Goal: Task Accomplishment & Management: Use online tool/utility

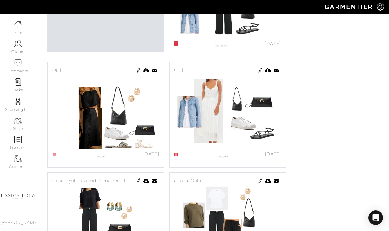
scroll to position [164, 0]
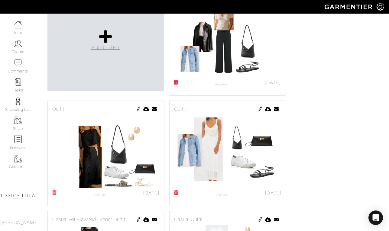
click at [105, 40] on icon at bounding box center [105, 36] width 13 height 15
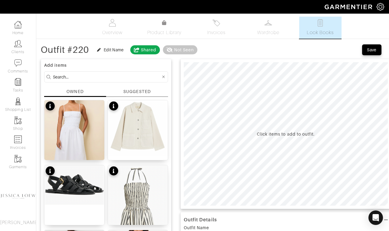
click at [79, 77] on input at bounding box center [107, 77] width 108 height 8
type input "pants"
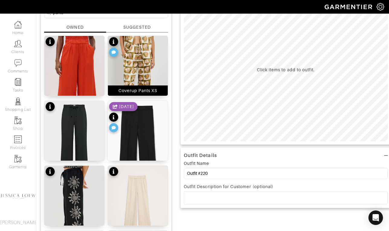
scroll to position [86, 0]
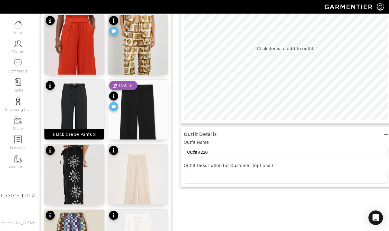
click at [81, 108] on img at bounding box center [74, 121] width 60 height 82
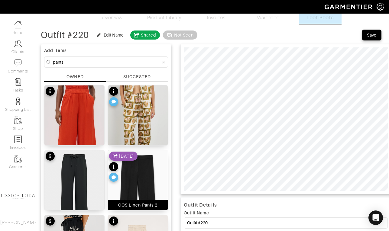
scroll to position [15, 0]
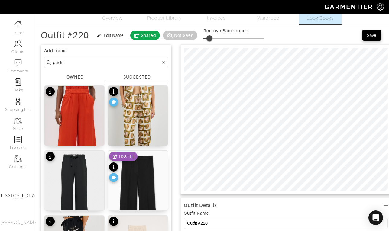
type input "11"
click at [211, 39] on span at bounding box center [210, 38] width 6 height 6
click at [75, 64] on input "pants" at bounding box center [107, 63] width 108 height 8
type input "top"
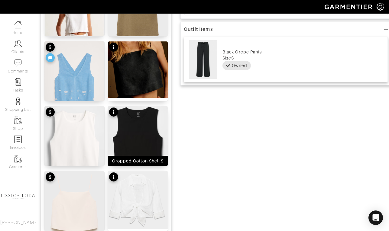
scroll to position [207, 0]
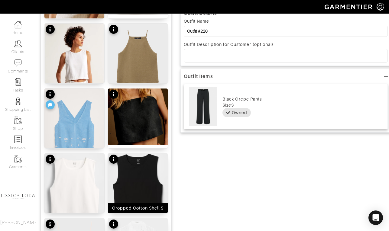
click at [141, 174] on img at bounding box center [138, 187] width 60 height 67
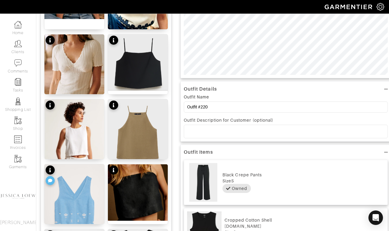
scroll to position [0, 0]
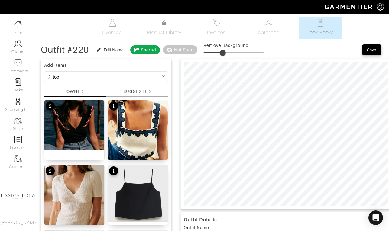
type input "36"
drag, startPoint x: 210, startPoint y: 53, endPoint x: 227, endPoint y: 58, distance: 16.7
click at [227, 56] on span at bounding box center [225, 53] width 6 height 6
click at [88, 77] on input "top" at bounding box center [107, 77] width 108 height 8
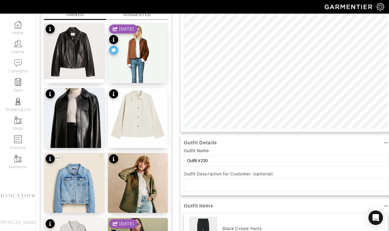
scroll to position [77, 0]
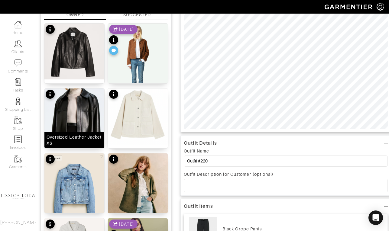
click at [79, 101] on img at bounding box center [74, 127] width 60 height 77
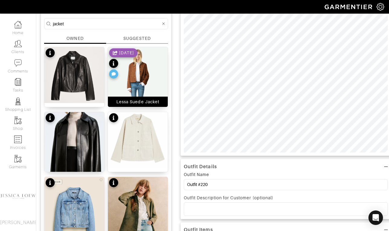
scroll to position [15, 0]
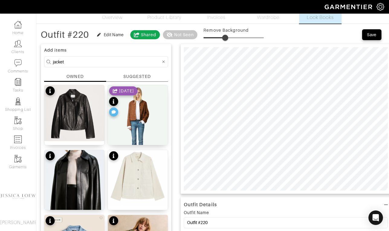
click at [93, 60] on input "jacket" at bounding box center [107, 62] width 108 height 8
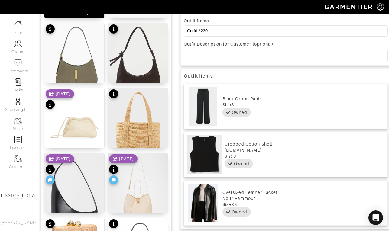
scroll to position [276, 0]
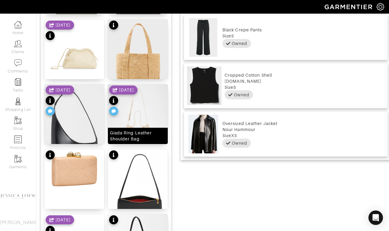
click at [144, 106] on img at bounding box center [138, 121] width 60 height 75
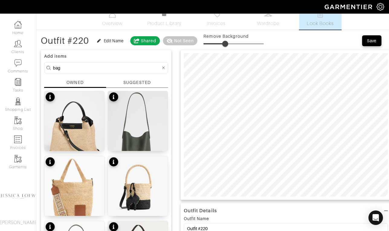
scroll to position [0, 0]
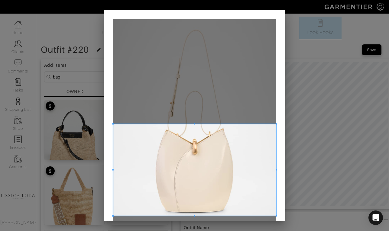
click at [218, 190] on span at bounding box center [194, 170] width 163 height 92
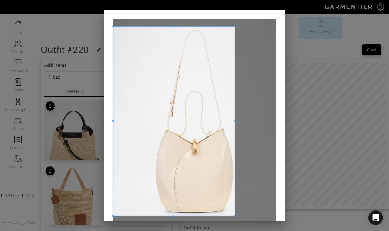
click at [234, 120] on span at bounding box center [235, 121] width 2 height 2
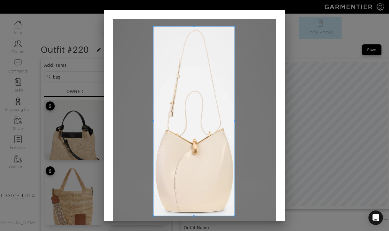
click at [153, 125] on div at bounding box center [193, 122] width 81 height 190
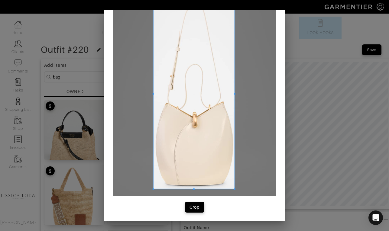
scroll to position [27, 0]
click at [195, 210] on div "Crop" at bounding box center [195, 207] width 10 height 6
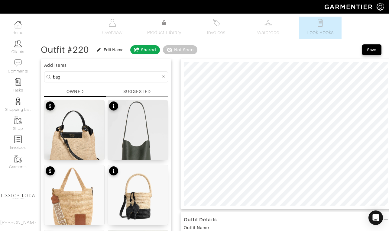
click at [100, 76] on input "bag" at bounding box center [107, 77] width 108 height 8
type input "shoes"
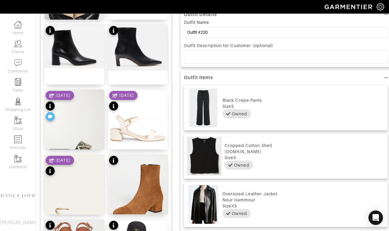
scroll to position [204, 0]
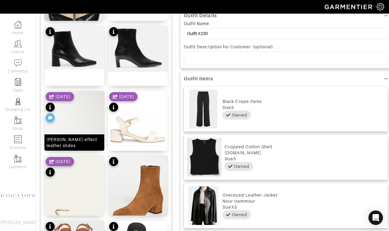
click at [86, 128] on img at bounding box center [74, 131] width 60 height 80
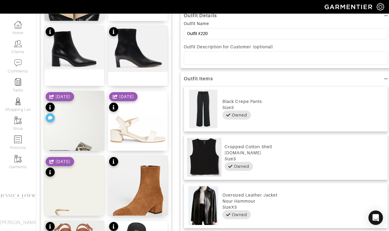
scroll to position [0, 0]
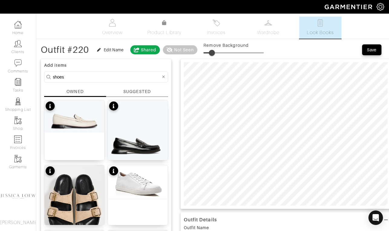
click at [214, 54] on span at bounding box center [234, 52] width 60 height 9
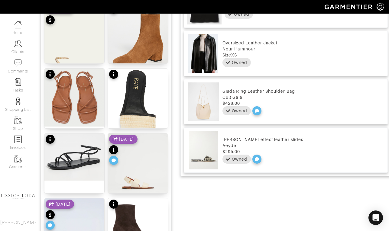
scroll to position [357, 0]
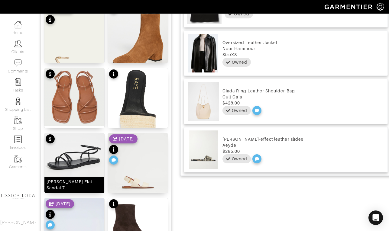
click at [96, 155] on img at bounding box center [74, 156] width 60 height 47
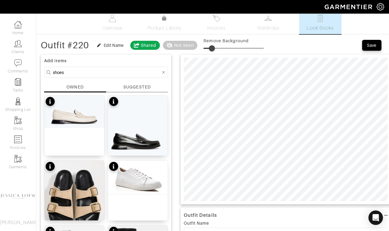
scroll to position [0, 0]
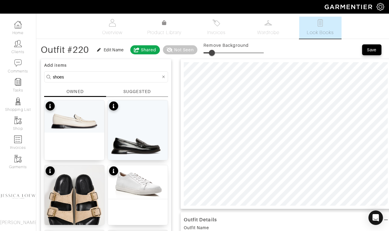
type input "13"
click at [213, 54] on span at bounding box center [211, 53] width 6 height 6
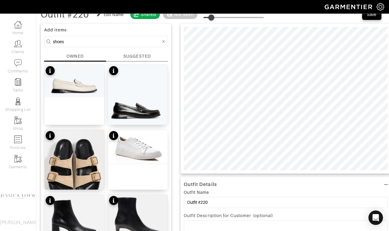
scroll to position [35, 0]
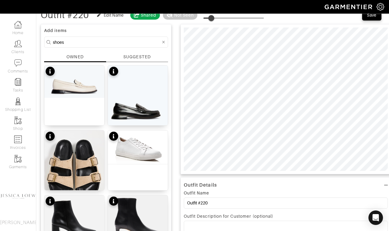
click at [224, 210] on div "Outfit Name Outfit #220" at bounding box center [286, 201] width 204 height 22
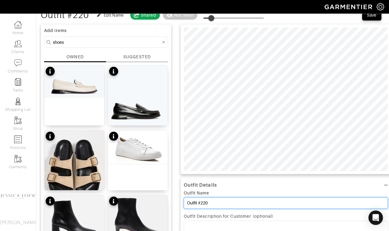
click at [223, 203] on input "Outfit #220" at bounding box center [286, 203] width 204 height 11
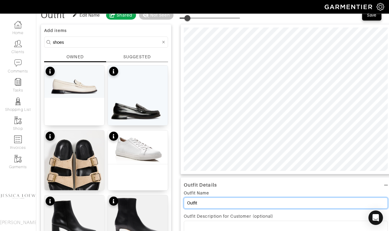
type input "Outfit"
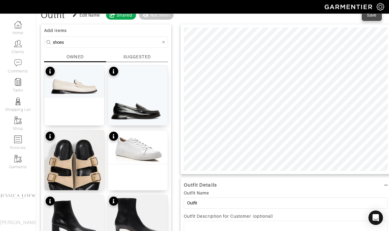
click at [374, 18] on button "Save" at bounding box center [371, 15] width 19 height 11
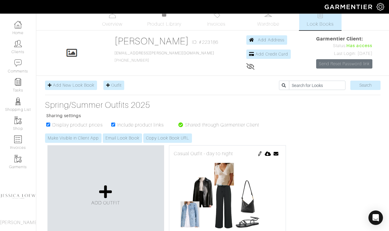
scroll to position [6, 0]
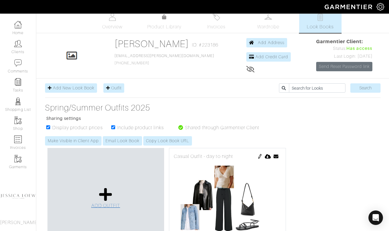
click at [106, 191] on icon at bounding box center [105, 195] width 13 height 15
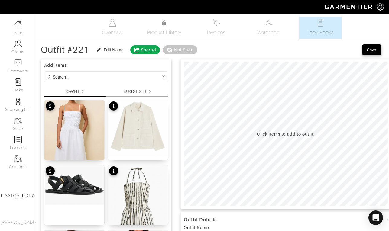
click at [96, 79] on input at bounding box center [107, 77] width 108 height 8
type input "pants"
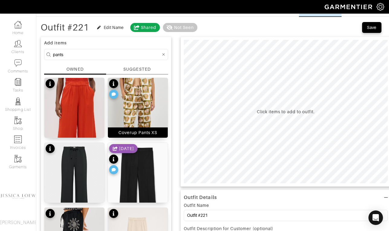
scroll to position [49, 0]
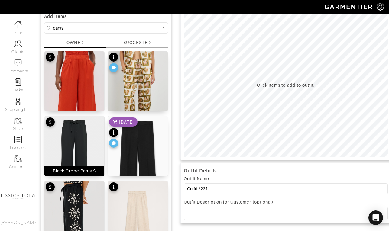
click at [86, 142] on img at bounding box center [74, 157] width 60 height 82
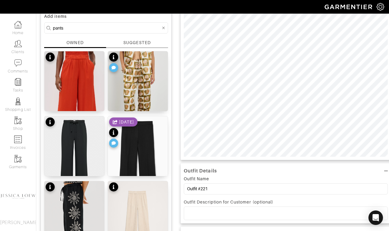
scroll to position [0, 0]
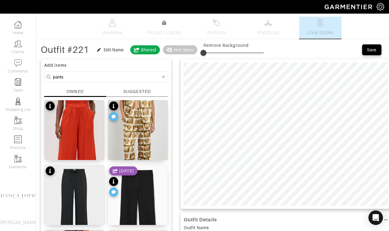
type input "13"
click at [213, 54] on span at bounding box center [234, 52] width 60 height 9
click at [95, 76] on input "pants" at bounding box center [107, 77] width 108 height 8
type input "sweater"
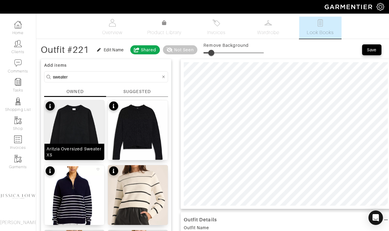
click at [82, 127] on img at bounding box center [74, 132] width 60 height 64
type input "9"
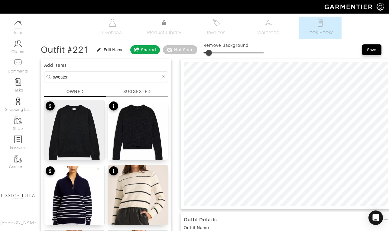
click at [210, 53] on span at bounding box center [209, 53] width 6 height 6
click at [74, 77] on input "sweater" at bounding box center [107, 77] width 108 height 8
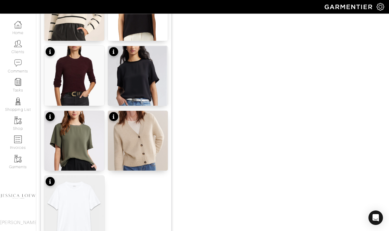
scroll to position [758, 0]
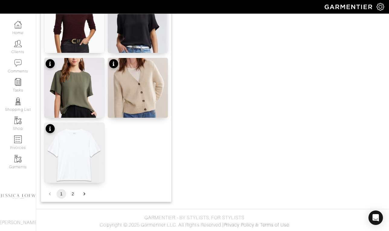
click at [89, 158] on img at bounding box center [74, 154] width 60 height 63
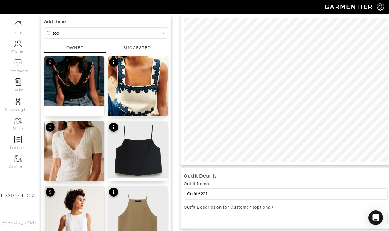
scroll to position [0, 0]
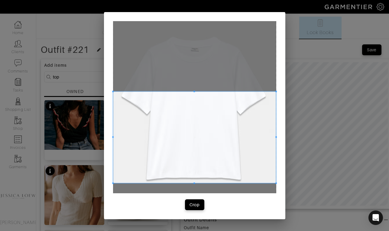
click at [226, 168] on span at bounding box center [194, 138] width 163 height 92
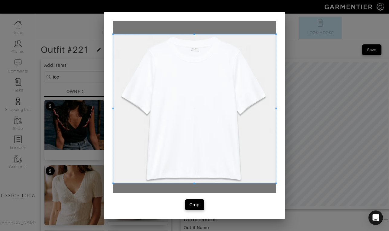
click at [197, 34] on span at bounding box center [194, 34] width 163 height 2
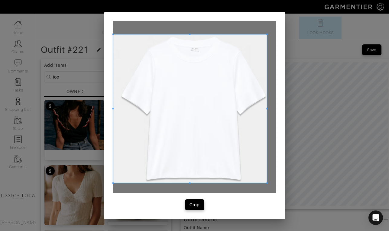
click at [267, 107] on span at bounding box center [267, 108] width 2 height 149
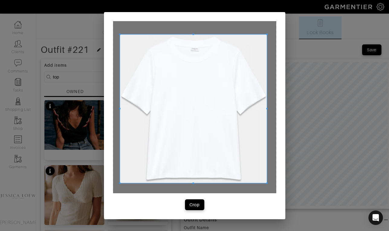
click at [120, 110] on span at bounding box center [120, 108] width 2 height 149
click at [203, 204] on button "Crop" at bounding box center [194, 205] width 19 height 11
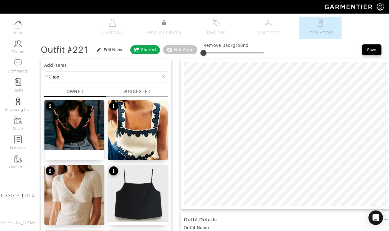
click at [74, 77] on input "top" at bounding box center [107, 77] width 108 height 8
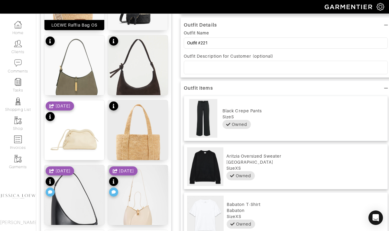
scroll to position [195, 0]
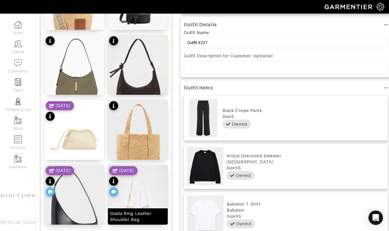
click at [151, 194] on img at bounding box center [138, 202] width 60 height 75
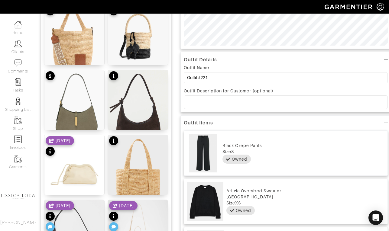
scroll to position [0, 0]
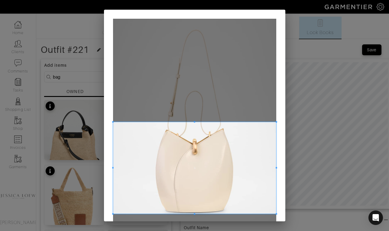
click at [210, 180] on span at bounding box center [194, 168] width 163 height 92
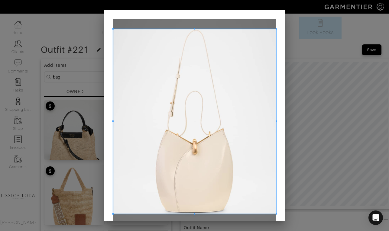
click at [204, 29] on div at bounding box center [194, 121] width 163 height 185
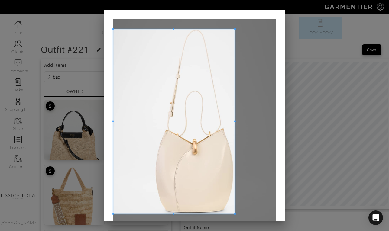
click at [235, 125] on div at bounding box center [174, 121] width 122 height 185
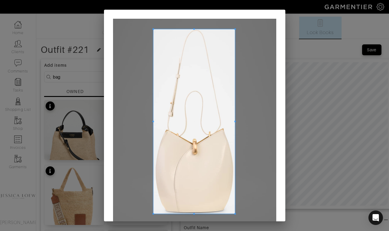
click at [153, 123] on div at bounding box center [194, 121] width 82 height 185
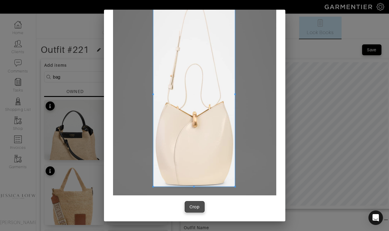
click at [196, 210] on button "Crop" at bounding box center [194, 207] width 19 height 11
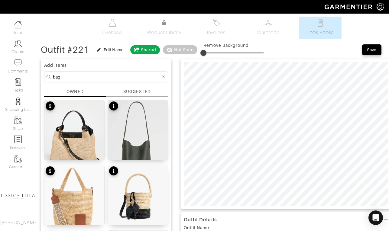
click at [104, 78] on input "bag" at bounding box center [107, 77] width 108 height 8
type input "shoes"
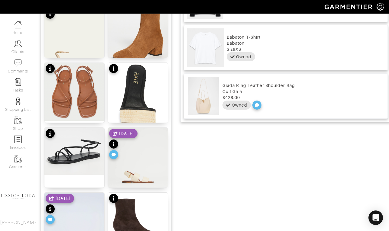
scroll to position [364, 0]
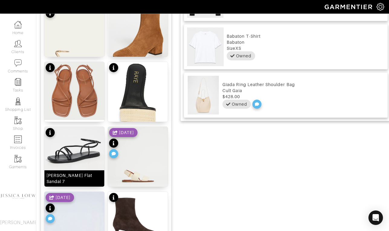
click at [79, 151] on img at bounding box center [74, 150] width 60 height 47
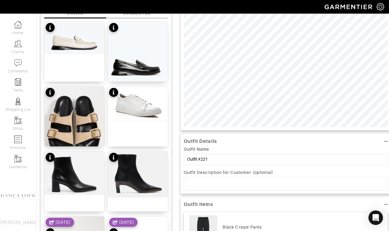
scroll to position [0, 0]
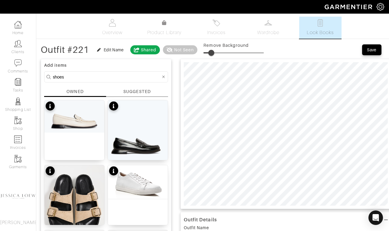
click at [213, 54] on span at bounding box center [211, 53] width 6 height 6
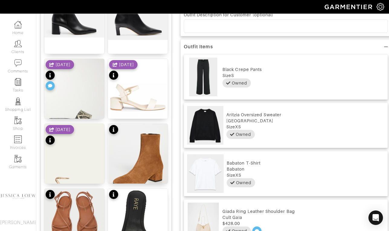
scroll to position [236, 0]
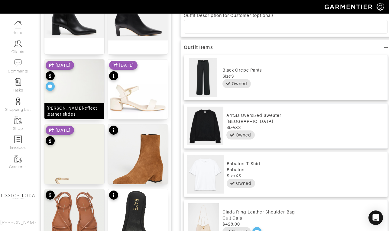
click at [84, 91] on img at bounding box center [74, 100] width 60 height 80
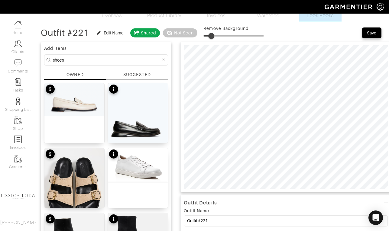
scroll to position [0, 0]
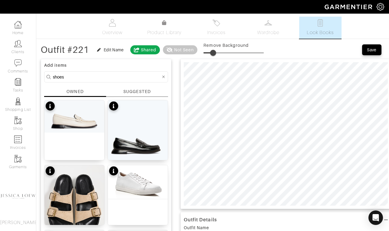
drag, startPoint x: 211, startPoint y: 54, endPoint x: 214, endPoint y: 55, distance: 3.4
click at [214, 55] on span at bounding box center [213, 53] width 6 height 6
type input "16"
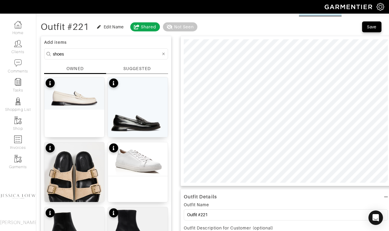
scroll to position [24, 0]
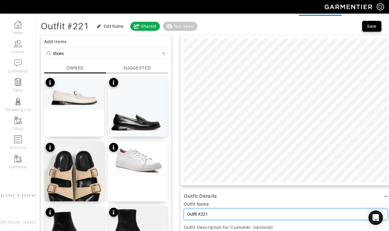
click at [219, 212] on input "Outfit #221" at bounding box center [286, 214] width 204 height 11
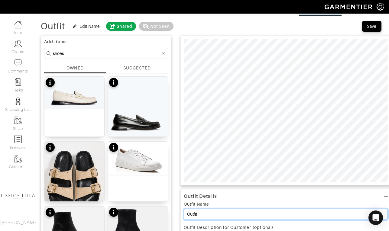
type input "Outfit"
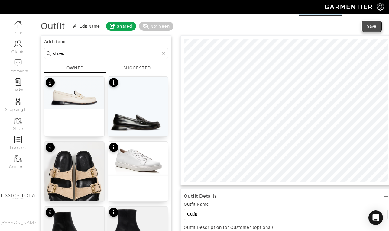
click at [369, 30] on button "Save" at bounding box center [371, 26] width 19 height 11
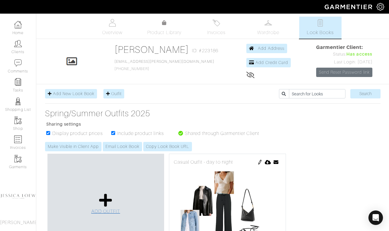
click at [105, 201] on icon at bounding box center [105, 200] width 13 height 15
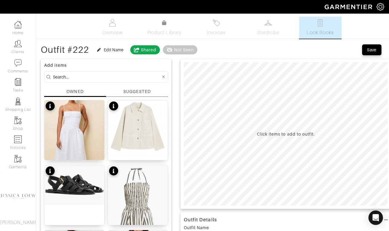
click at [119, 78] on input at bounding box center [107, 77] width 108 height 8
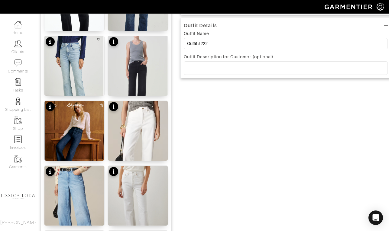
scroll to position [195, 0]
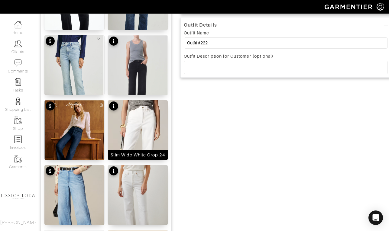
click at [148, 137] on img at bounding box center [138, 147] width 60 height 95
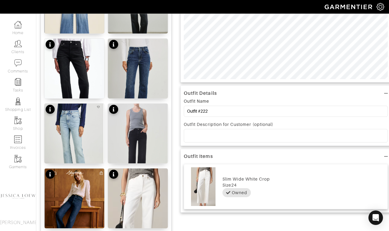
scroll to position [0, 0]
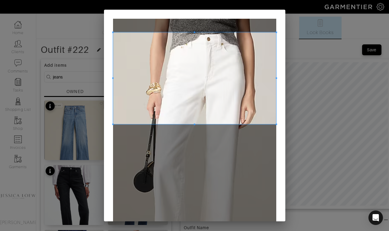
click at [190, 71] on span at bounding box center [194, 78] width 163 height 92
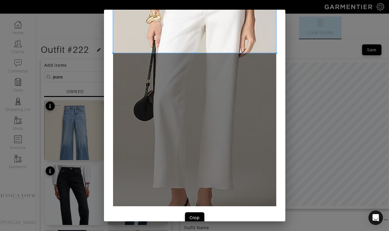
scroll to position [76, 0]
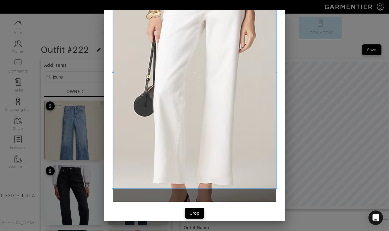
click at [206, 188] on div at bounding box center [194, 72] width 163 height 232
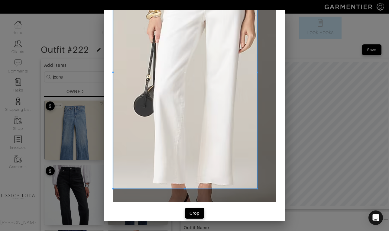
click at [257, 73] on span at bounding box center [258, 73] width 2 height 2
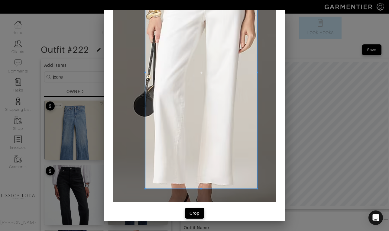
click at [145, 76] on div at bounding box center [201, 72] width 112 height 232
click at [193, 215] on div "Crop" at bounding box center [195, 213] width 10 height 6
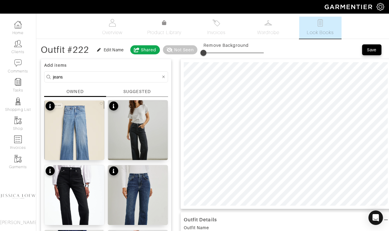
click at [97, 78] on input "jeans" at bounding box center [107, 77] width 108 height 8
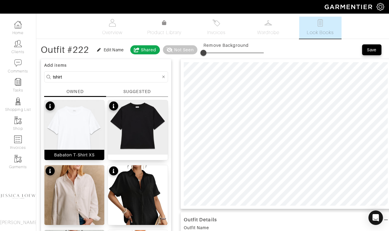
click at [92, 126] on img at bounding box center [74, 131] width 60 height 63
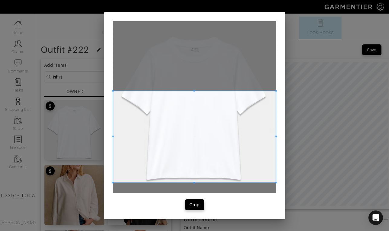
click at [191, 160] on span at bounding box center [194, 137] width 163 height 92
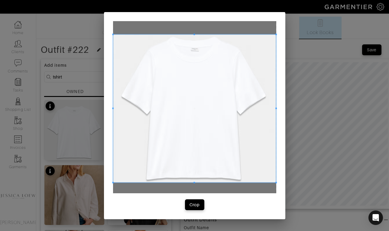
click at [194, 34] on span at bounding box center [195, 35] width 2 height 2
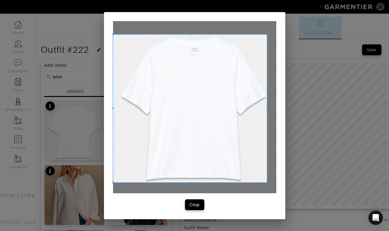
click at [267, 108] on span at bounding box center [268, 109] width 2 height 2
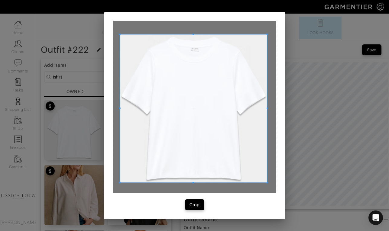
click at [120, 107] on div at bounding box center [193, 108] width 147 height 148
click at [192, 204] on div "Crop" at bounding box center [195, 205] width 10 height 6
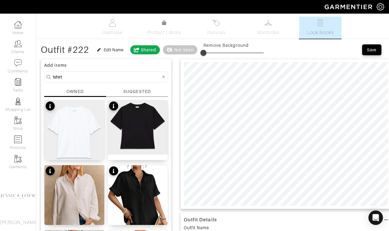
click at [97, 78] on input "tshirt" at bounding box center [107, 77] width 108 height 8
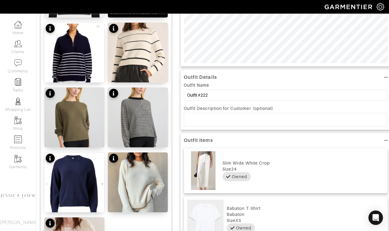
scroll to position [148, 0]
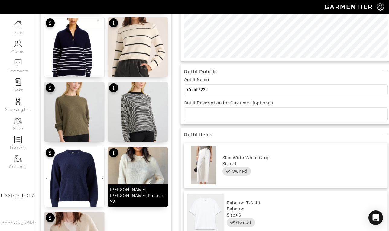
click at [140, 170] on img at bounding box center [138, 180] width 60 height 66
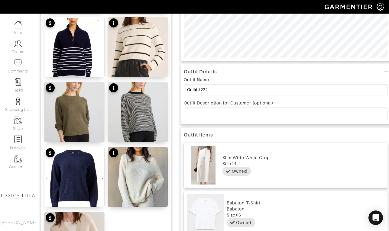
scroll to position [0, 0]
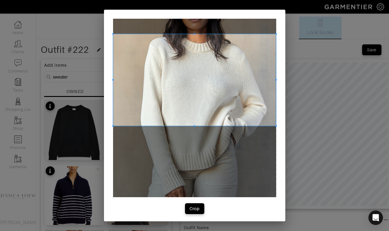
click at [208, 102] on span at bounding box center [194, 80] width 163 height 92
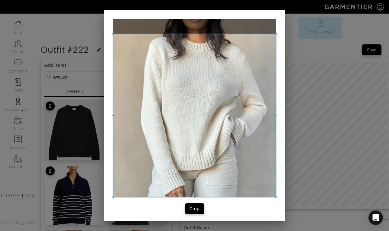
click at [185, 197] on div at bounding box center [194, 115] width 163 height 163
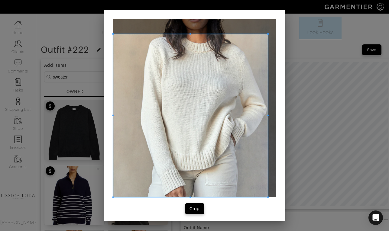
click at [268, 116] on div at bounding box center [190, 115] width 155 height 163
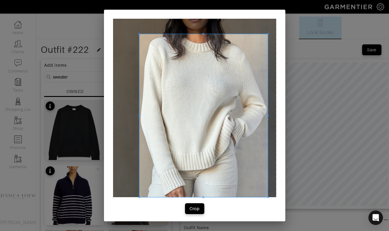
click at [139, 115] on span at bounding box center [140, 116] width 2 height 2
click at [192, 208] on div "Crop" at bounding box center [195, 209] width 10 height 6
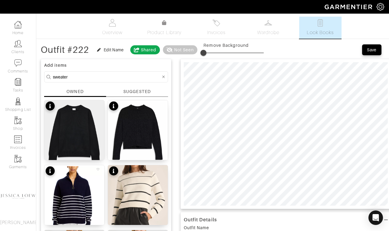
click at [77, 74] on input "sweater" at bounding box center [107, 77] width 108 height 8
type input "bag"
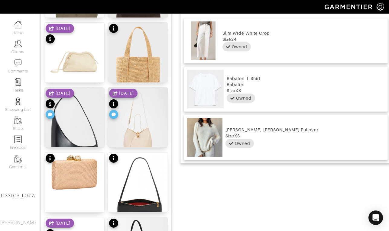
scroll to position [408, 0]
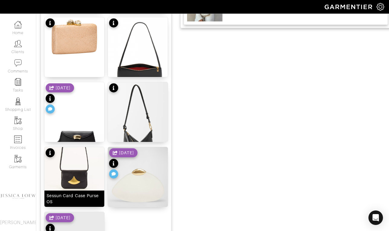
click at [81, 172] on img at bounding box center [74, 171] width 60 height 49
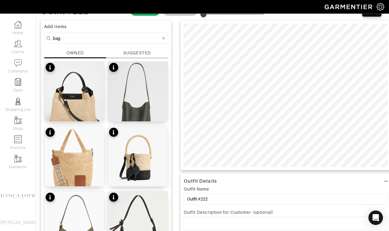
scroll to position [0, 0]
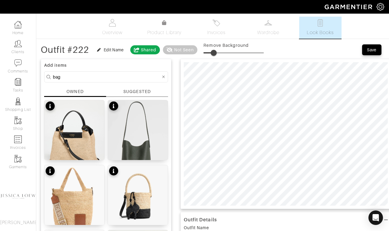
type input "18"
click at [216, 51] on span at bounding box center [234, 52] width 60 height 9
click at [96, 76] on input "bag" at bounding box center [107, 77] width 108 height 8
type input "shoes"
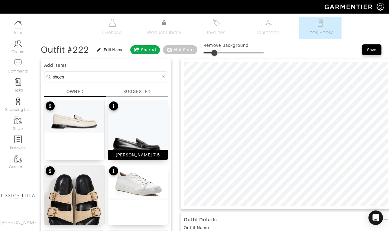
click at [150, 129] on img at bounding box center [138, 130] width 60 height 60
click at [214, 54] on span at bounding box center [213, 53] width 6 height 6
type input "18"
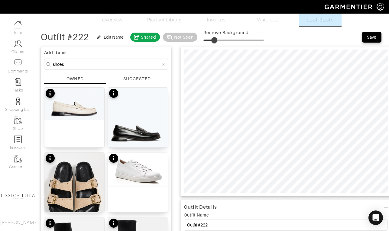
scroll to position [13, 0]
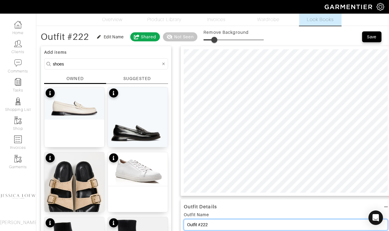
click at [212, 227] on input "Outfit #222" at bounding box center [286, 225] width 204 height 11
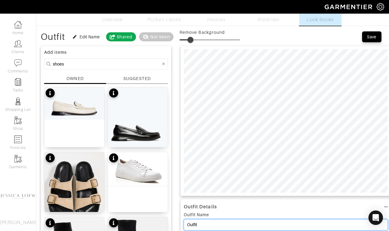
type input "Outfit"
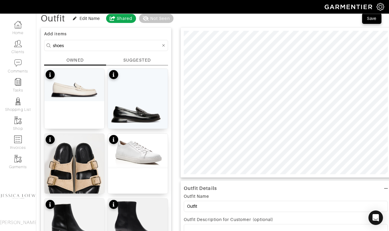
scroll to position [0, 0]
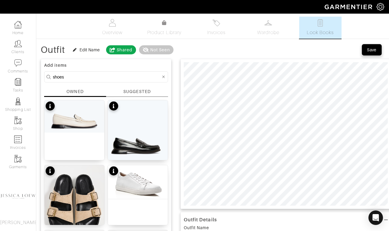
click at [371, 51] on div "Save" at bounding box center [372, 50] width 10 height 6
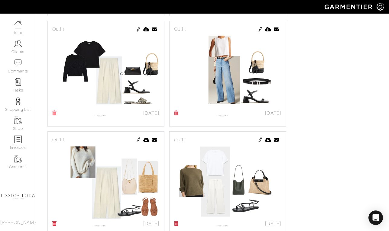
scroll to position [2763, 0]
